Goal: Task Accomplishment & Management: Use online tool/utility

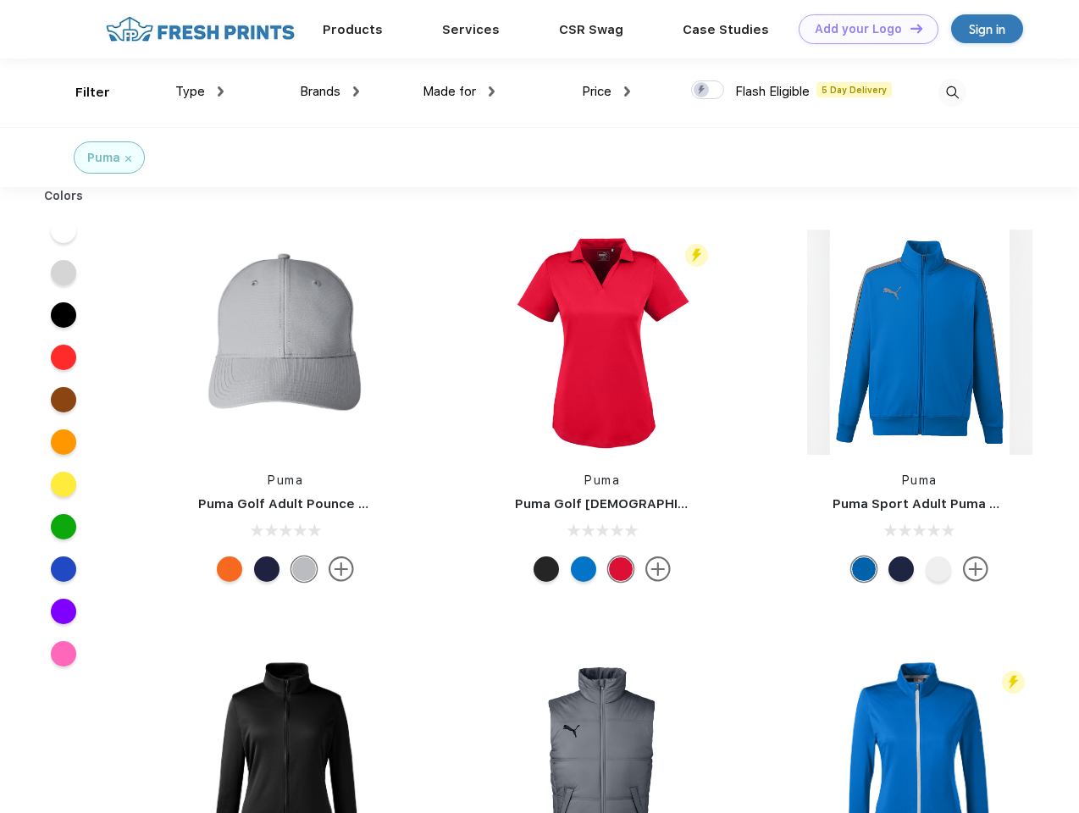
scroll to position [1, 0]
click at [862, 29] on link "Add your Logo Design Tool" at bounding box center [869, 29] width 140 height 30
click at [0, 0] on div "Design Tool" at bounding box center [0, 0] width 0 height 0
click at [909, 28] on link "Add your Logo Design Tool" at bounding box center [869, 29] width 140 height 30
click at [81, 92] on div "Filter" at bounding box center [92, 92] width 35 height 19
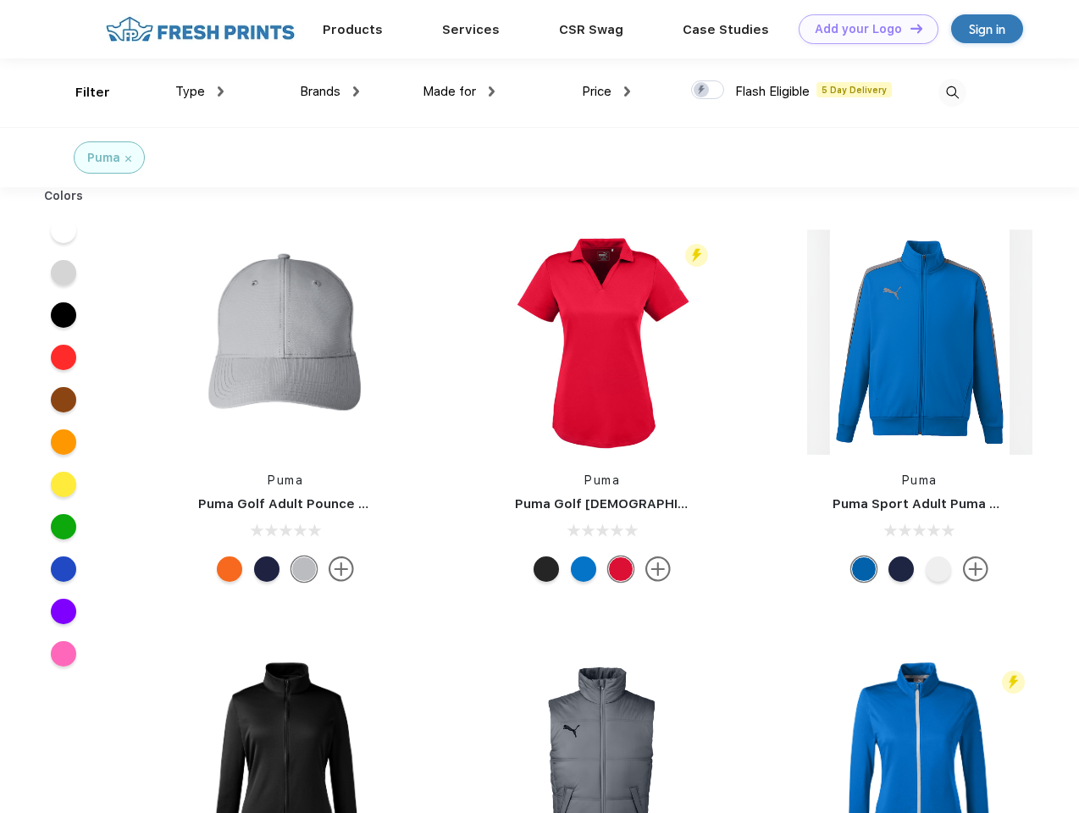
click at [200, 91] on span "Type" at bounding box center [190, 91] width 30 height 15
click at [329, 91] on span "Brands" at bounding box center [320, 91] width 41 height 15
click at [459, 91] on span "Made for" at bounding box center [449, 91] width 53 height 15
click at [606, 91] on span "Price" at bounding box center [597, 91] width 30 height 15
click at [708, 91] on div at bounding box center [707, 89] width 33 height 19
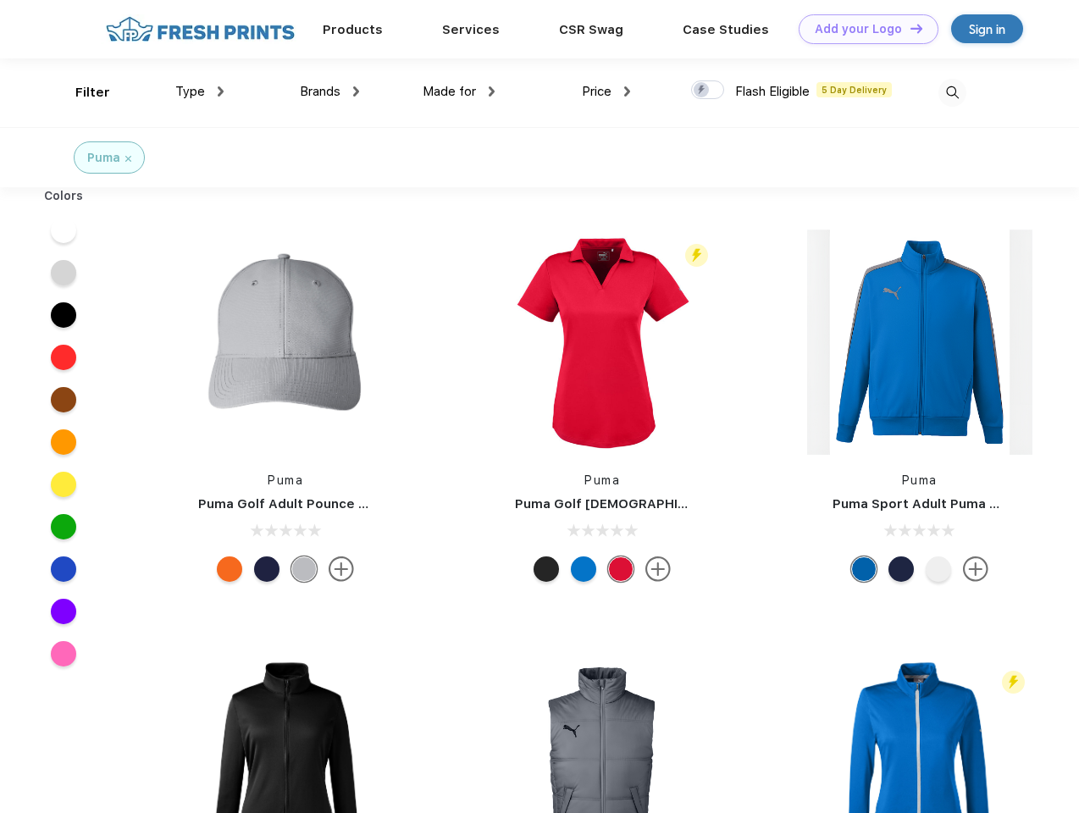
click at [702, 91] on input "checkbox" at bounding box center [696, 85] width 11 height 11
click at [952, 92] on img at bounding box center [952, 93] width 28 height 28
